Goal: Task Accomplishment & Management: Complete application form

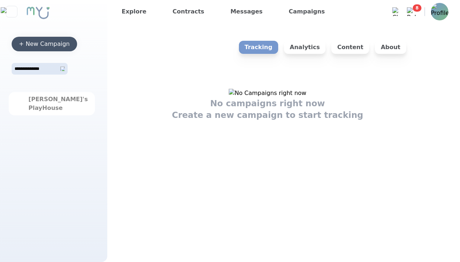
click at [44, 44] on div "+ New Campaign" at bounding box center [44, 44] width 51 height 9
select select "*"
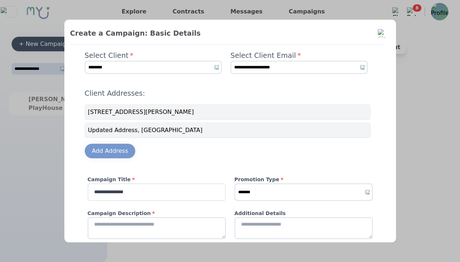
type input "**********"
type textarea "**********"
type input "*********"
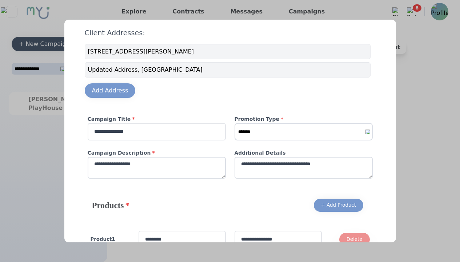
type input "**********"
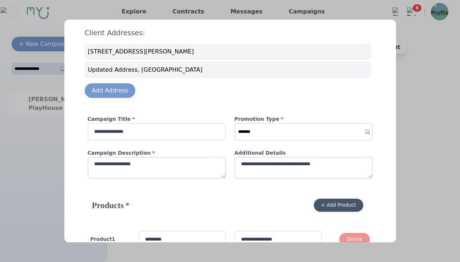
click at [336, 202] on div "+ Add Product" at bounding box center [338, 205] width 35 height 7
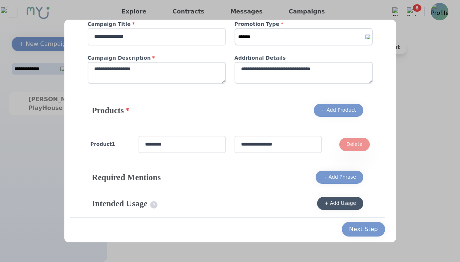
click at [337, 181] on div "+ Add Phrase" at bounding box center [339, 177] width 33 height 7
click at [338, 203] on div "+ Add Usage" at bounding box center [341, 203] width 32 height 7
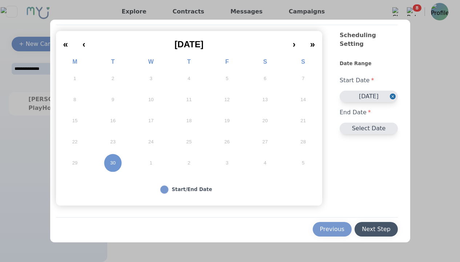
click at [366, 123] on button "Select Date" at bounding box center [369, 129] width 58 height 12
click at [374, 229] on div "Next Step" at bounding box center [376, 229] width 29 height 9
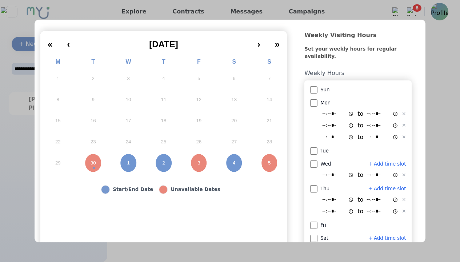
click at [268, 42] on button "›" at bounding box center [258, 42] width 17 height 16
click at [130, 160] on abbr "1" at bounding box center [128, 163] width 3 height 7
click at [165, 160] on abbr "2" at bounding box center [163, 163] width 3 height 7
click at [235, 160] on abbr "4" at bounding box center [234, 163] width 3 height 7
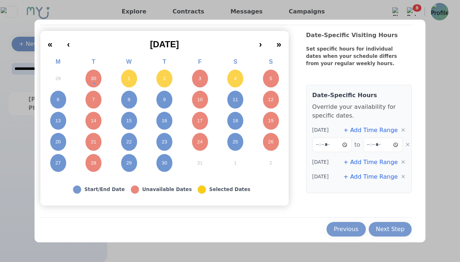
click at [369, 162] on button "+ Add Time Range" at bounding box center [370, 162] width 55 height 9
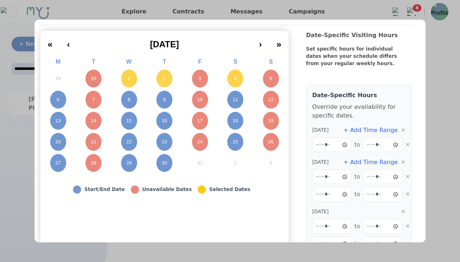
click at [128, 96] on abbr "8" at bounding box center [129, 99] width 3 height 7
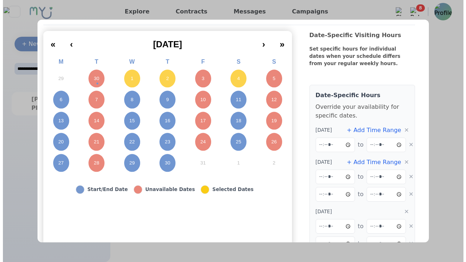
scroll to position [50, 0]
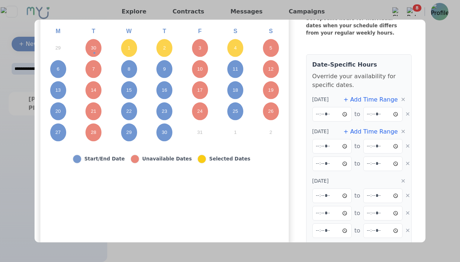
click at [163, 69] on abbr "9" at bounding box center [164, 69] width 3 height 7
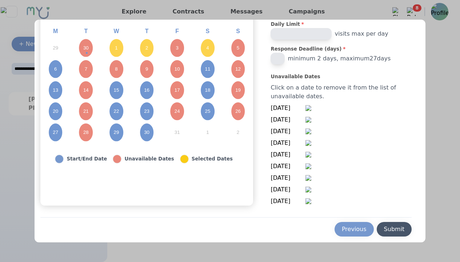
click at [389, 229] on div "Submit" at bounding box center [394, 229] width 21 height 9
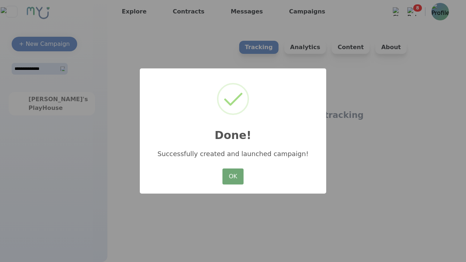
click at [233, 177] on button "OK" at bounding box center [232, 176] width 21 height 16
